Goal: Transaction & Acquisition: Purchase product/service

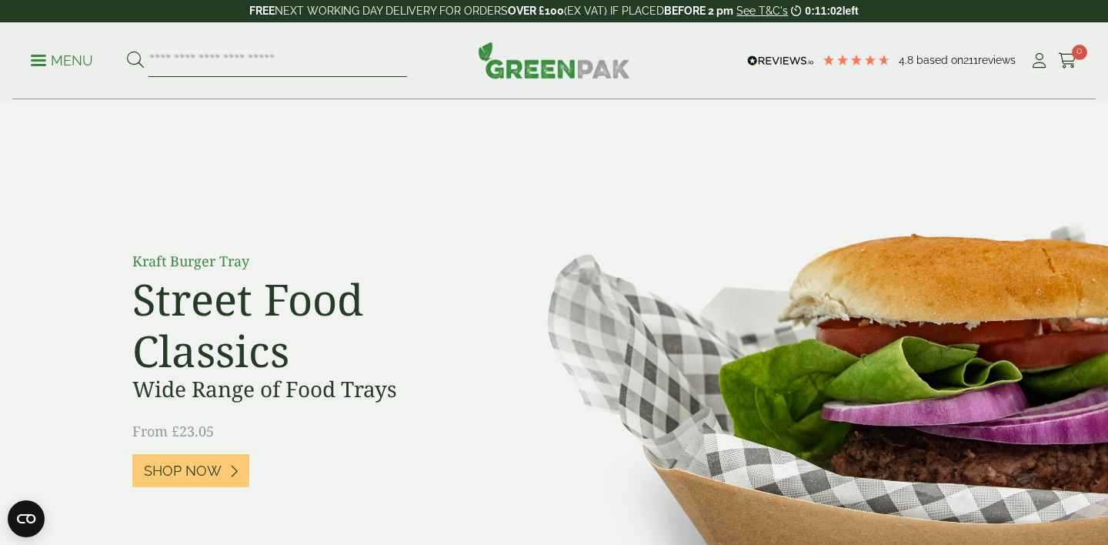
click at [209, 68] on input "search" at bounding box center [278, 61] width 259 height 32
type input "*******"
click at [127, 51] on button at bounding box center [135, 61] width 17 height 20
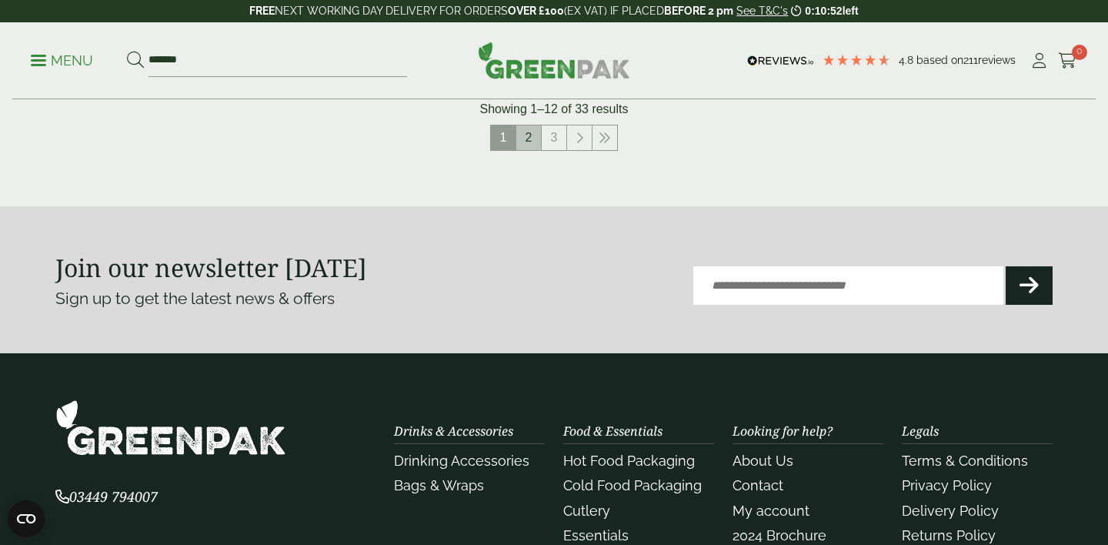
click at [527, 135] on link "2" at bounding box center [528, 137] width 25 height 25
